Goal: Navigation & Orientation: Find specific page/section

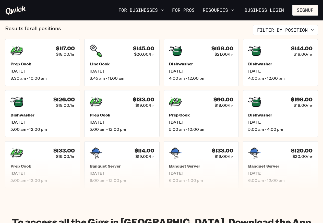
scroll to position [215, 0]
